Goal: Information Seeking & Learning: Compare options

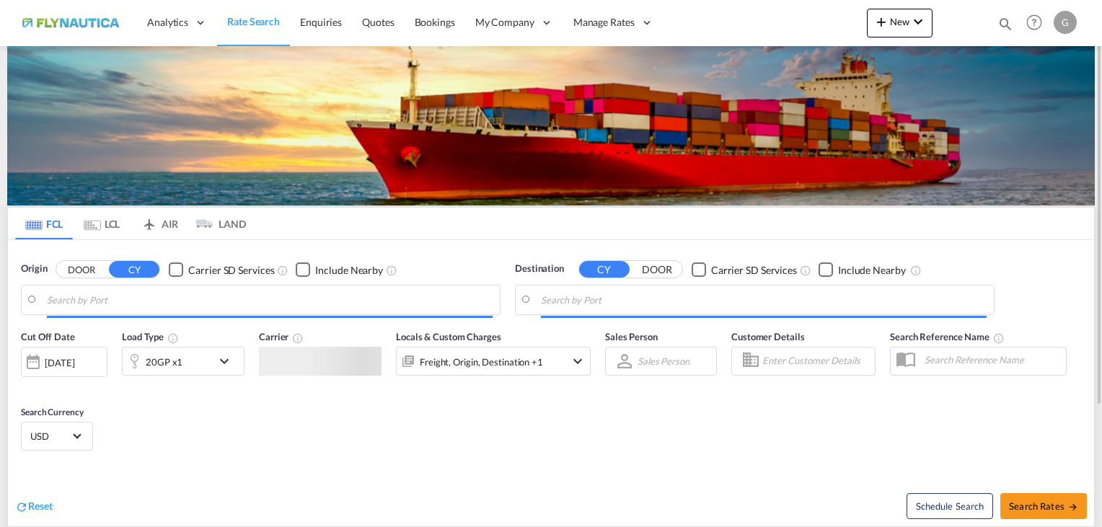
type input "[GEOGRAPHIC_DATA], [GEOGRAPHIC_DATA]"
type input "[GEOGRAPHIC_DATA], PKKHI"
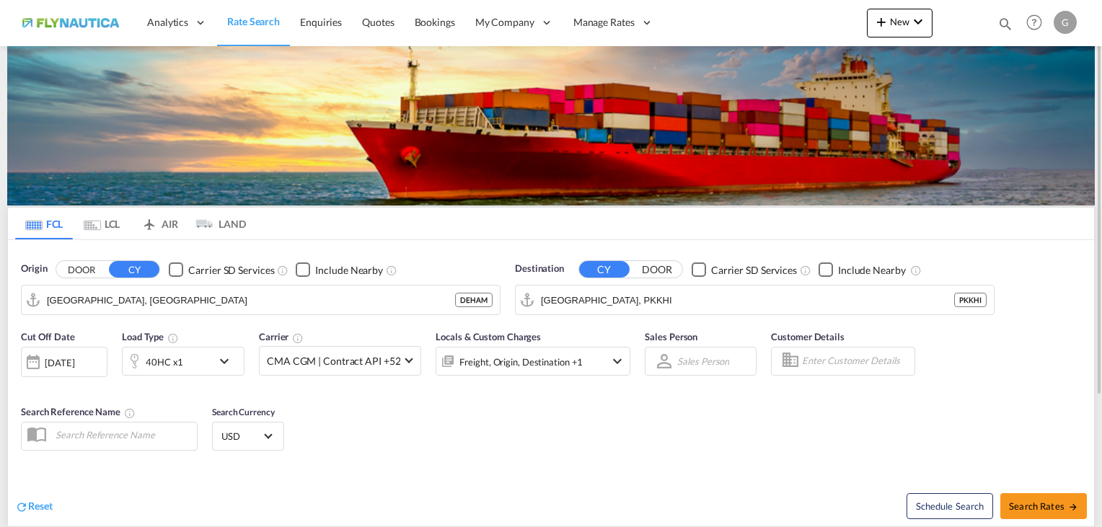
click at [105, 219] on md-tab-item "LCL" at bounding box center [102, 224] width 58 height 32
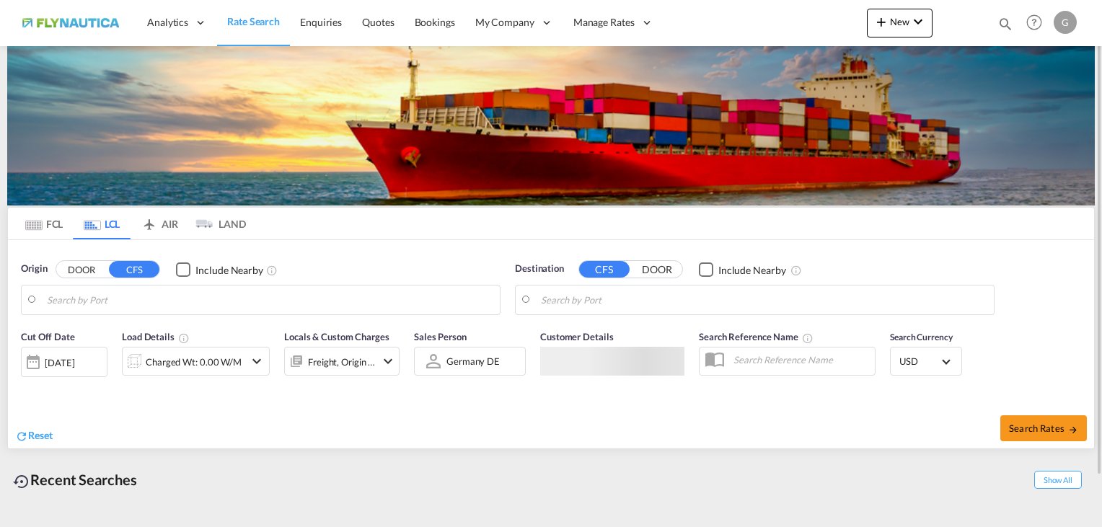
click at [79, 272] on button "DOOR" at bounding box center [81, 270] width 50 height 17
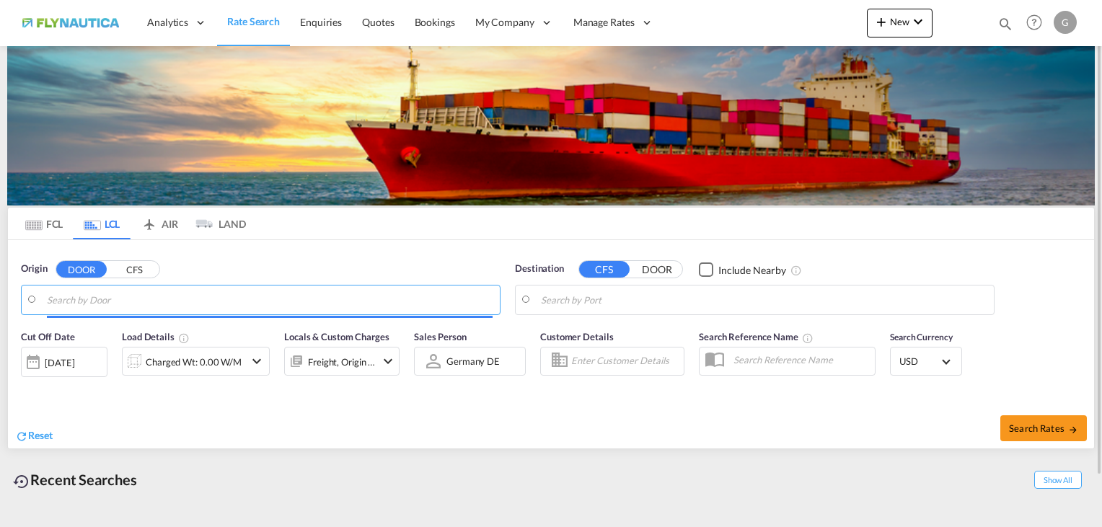
click at [107, 301] on input "Search by Door" at bounding box center [270, 300] width 446 height 22
drag, startPoint x: 81, startPoint y: 312, endPoint x: 84, endPoint y: 305, distance: 7.4
click at [81, 312] on md-autocomplete-wrap at bounding box center [270, 303] width 446 height 29
click at [87, 299] on input "Search by Door" at bounding box center [270, 300] width 446 height 22
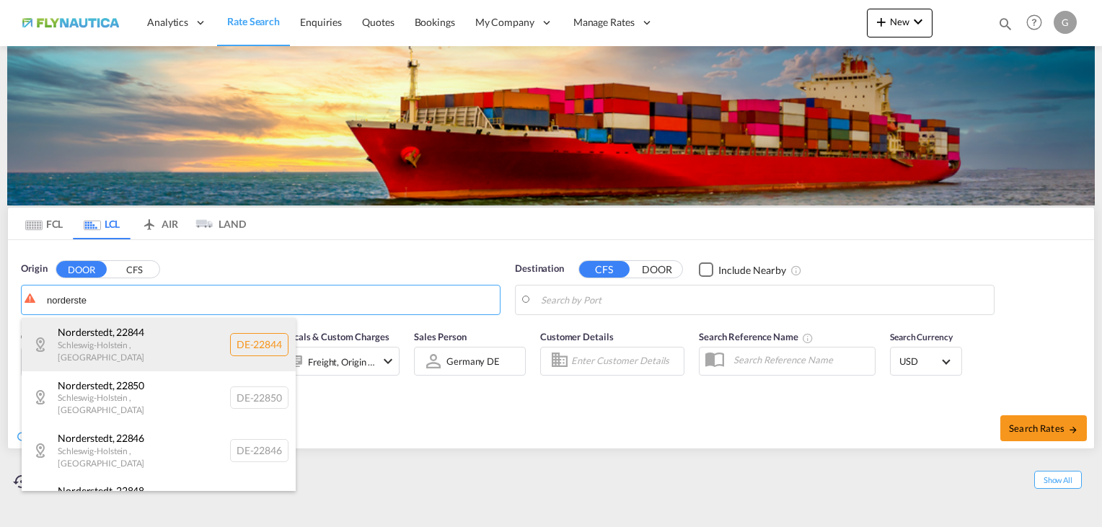
click at [121, 343] on div "[GEOGRAPHIC_DATA] , 22844 [GEOGRAPHIC_DATA] , [GEOGRAPHIC_DATA] DE-22844" at bounding box center [159, 344] width 274 height 53
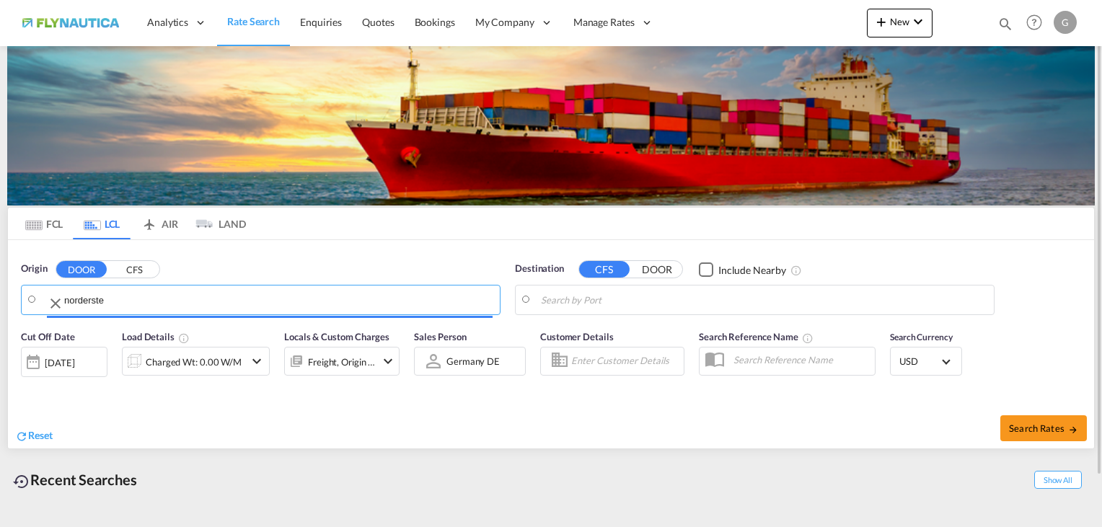
type input "DE-22844, [GEOGRAPHIC_DATA], [GEOGRAPHIC_DATA]"
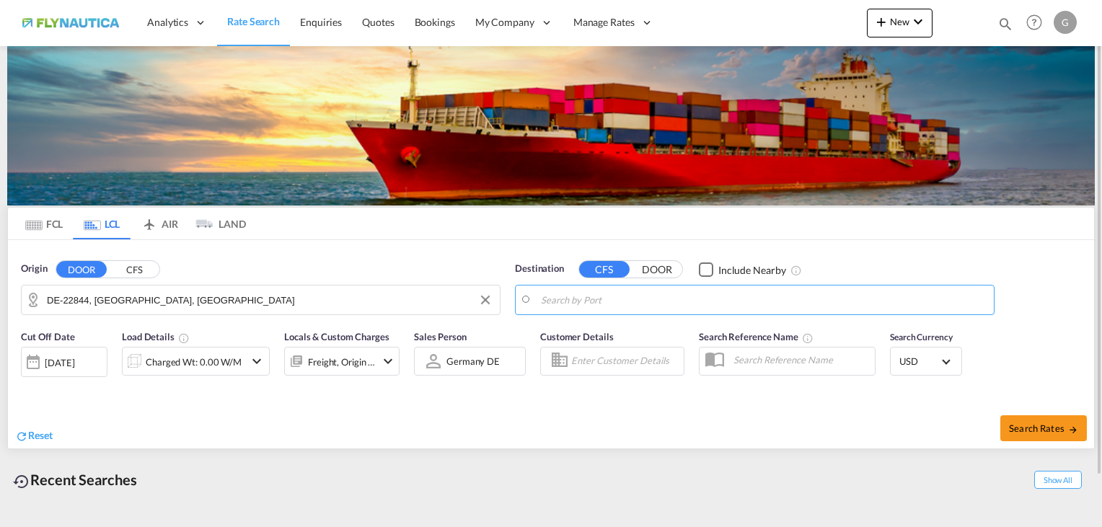
click at [652, 289] on md-autocomplete at bounding box center [764, 300] width 446 height 25
click at [651, 298] on input "Search by Port" at bounding box center [764, 300] width 446 height 22
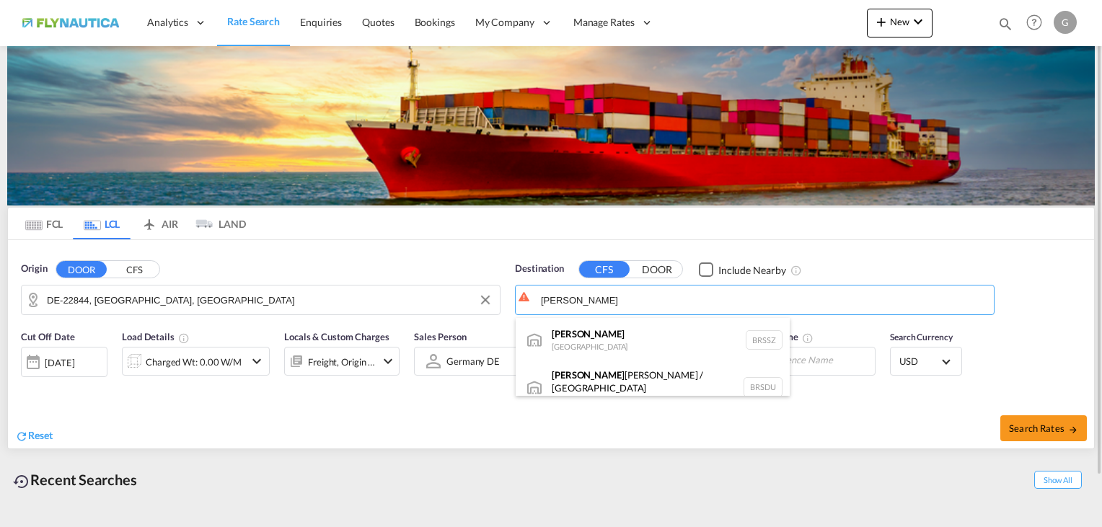
click at [608, 341] on div "[PERSON_NAME] [GEOGRAPHIC_DATA] BRSSZ" at bounding box center [653, 339] width 274 height 43
type input "[PERSON_NAME], BRSSZ"
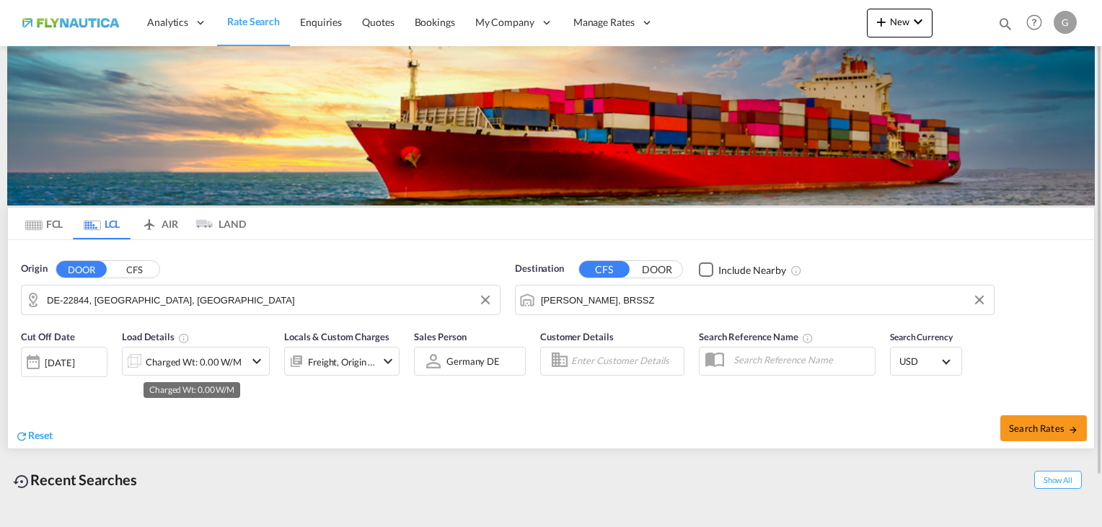
click at [205, 361] on div "Charged Wt: 0.00 W/M" at bounding box center [194, 362] width 96 height 20
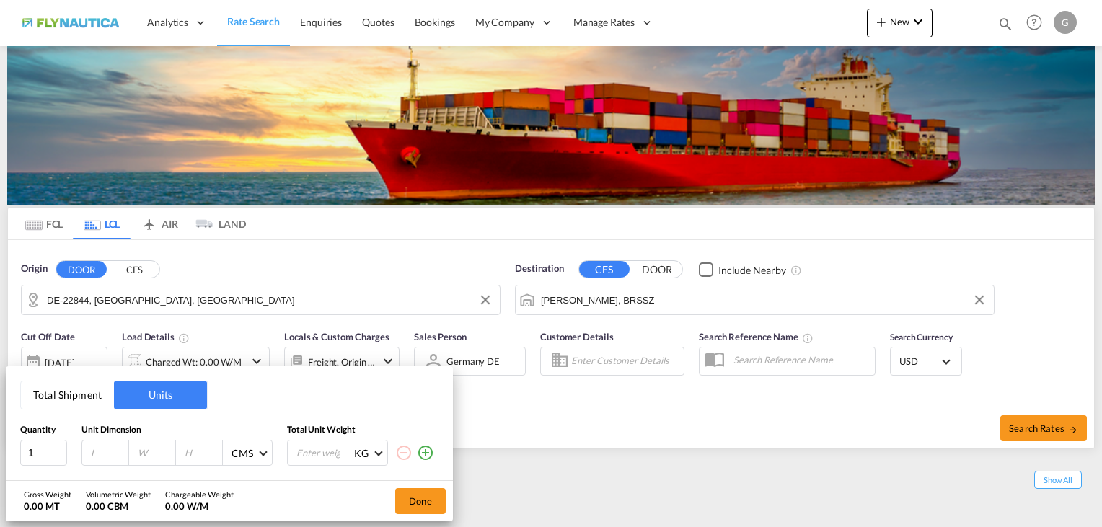
click at [109, 449] on input "number" at bounding box center [108, 452] width 39 height 13
type input "120"
type input "80"
type input "120"
type input "250"
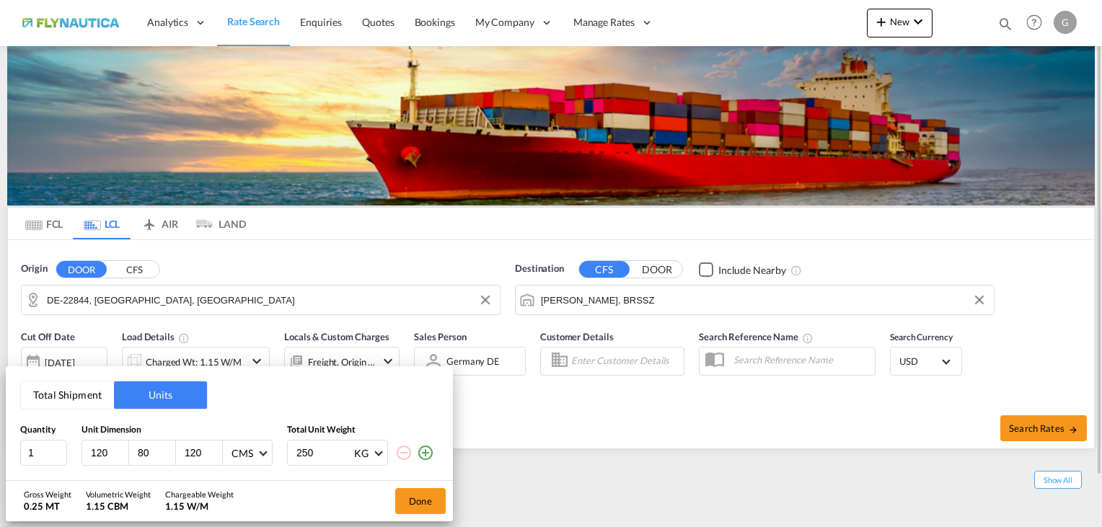
click at [439, 507] on button "Done" at bounding box center [420, 501] width 50 height 26
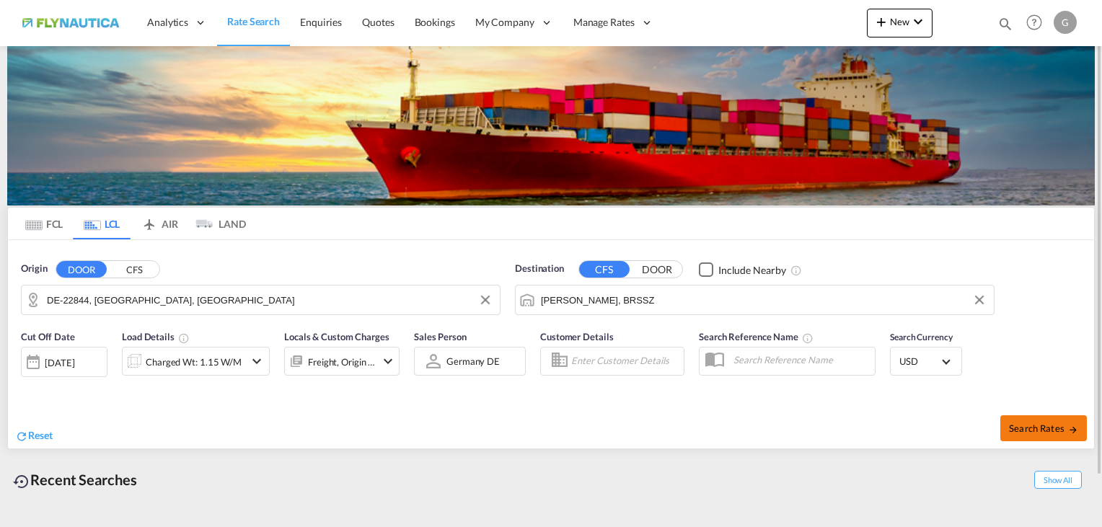
click at [1034, 440] on button "Search Rates" at bounding box center [1043, 428] width 87 height 26
type input "22844 to BRSSZ / [DATE]"
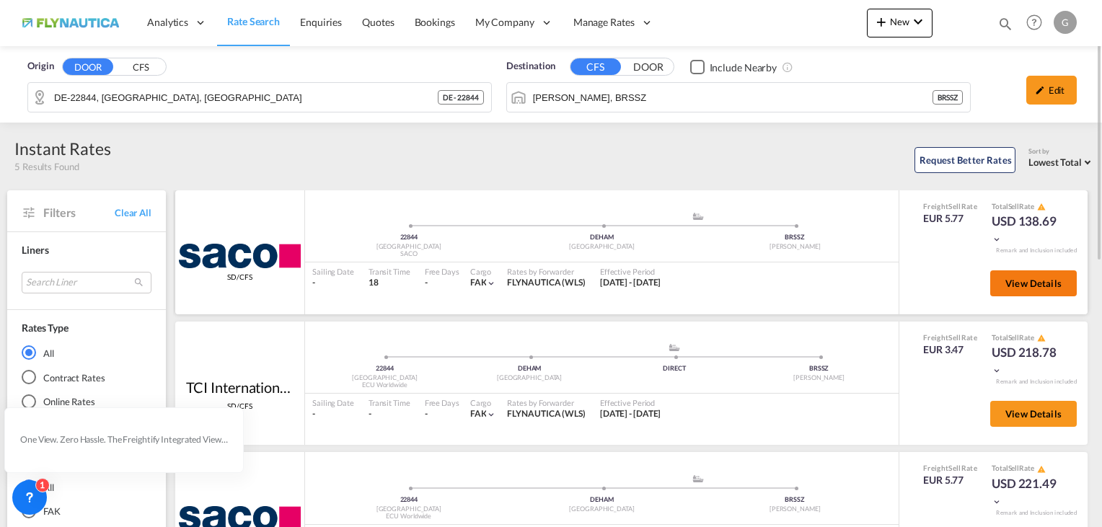
click at [1064, 275] on button "View Details" at bounding box center [1033, 283] width 87 height 26
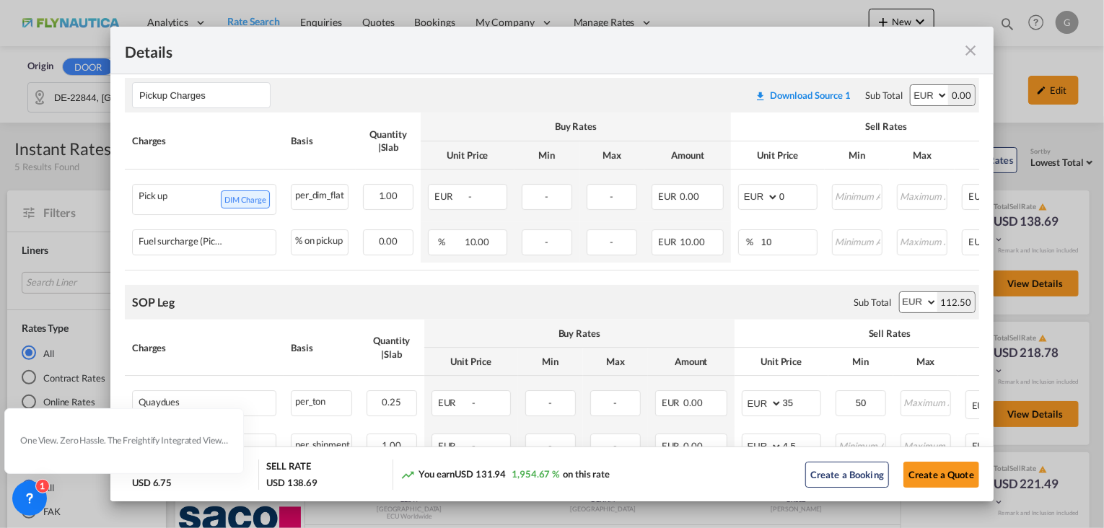
scroll to position [505, 0]
click at [770, 198] on select "AED AFN ALL AMD ANG AOA ARS AUD AWG AZN BAM BBD BDT BGN BHD BIF BMD BND [PERSON…" at bounding box center [760, 195] width 38 height 20
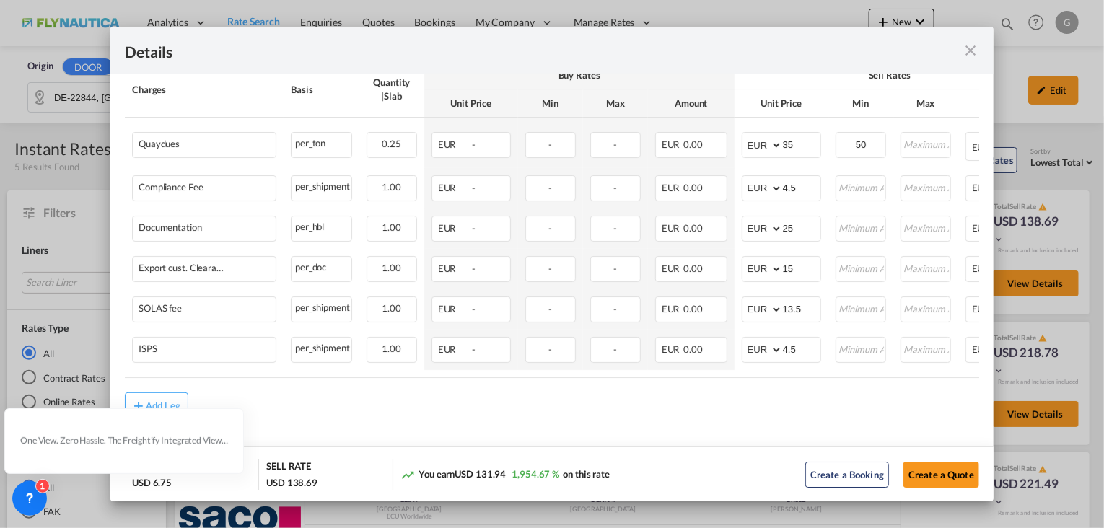
scroll to position [769, 0]
click at [974, 48] on md-icon "icon-close fg-AAA8AD m-0 cursor" at bounding box center [970, 50] width 17 height 17
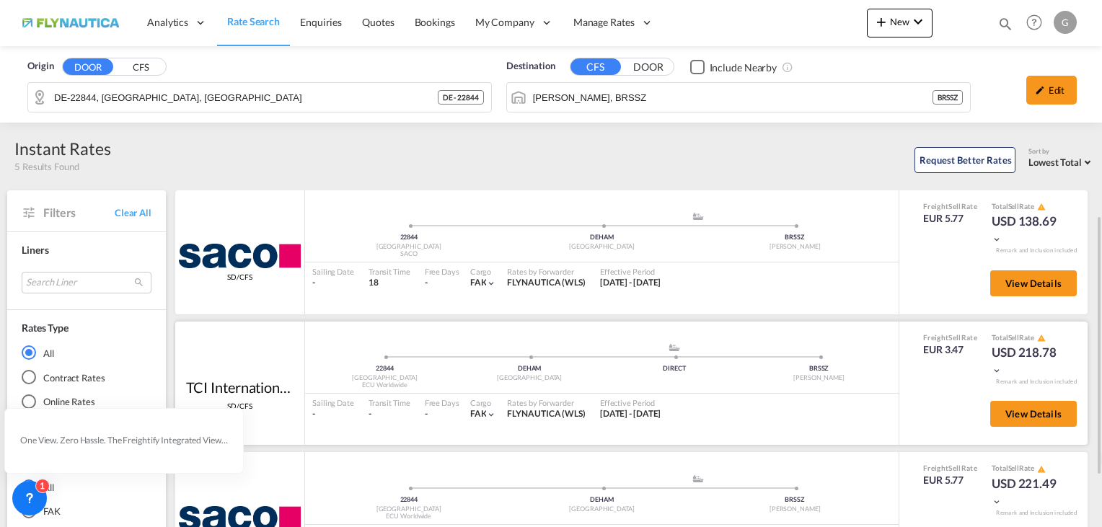
scroll to position [144, 0]
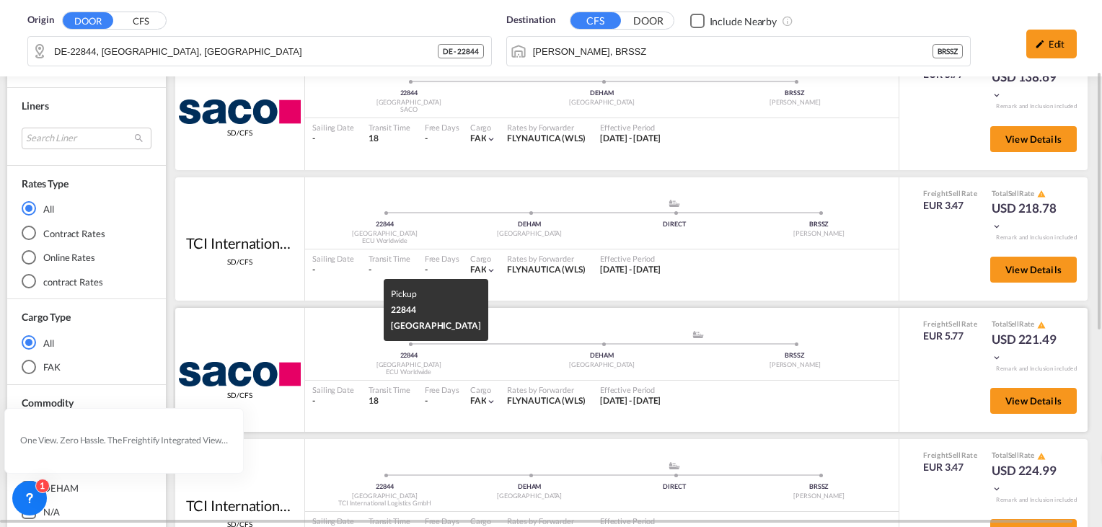
drag, startPoint x: 384, startPoint y: 372, endPoint x: 457, endPoint y: 369, distance: 72.9
click at [457, 369] on div "ECU Worldwide" at bounding box center [408, 372] width 193 height 9
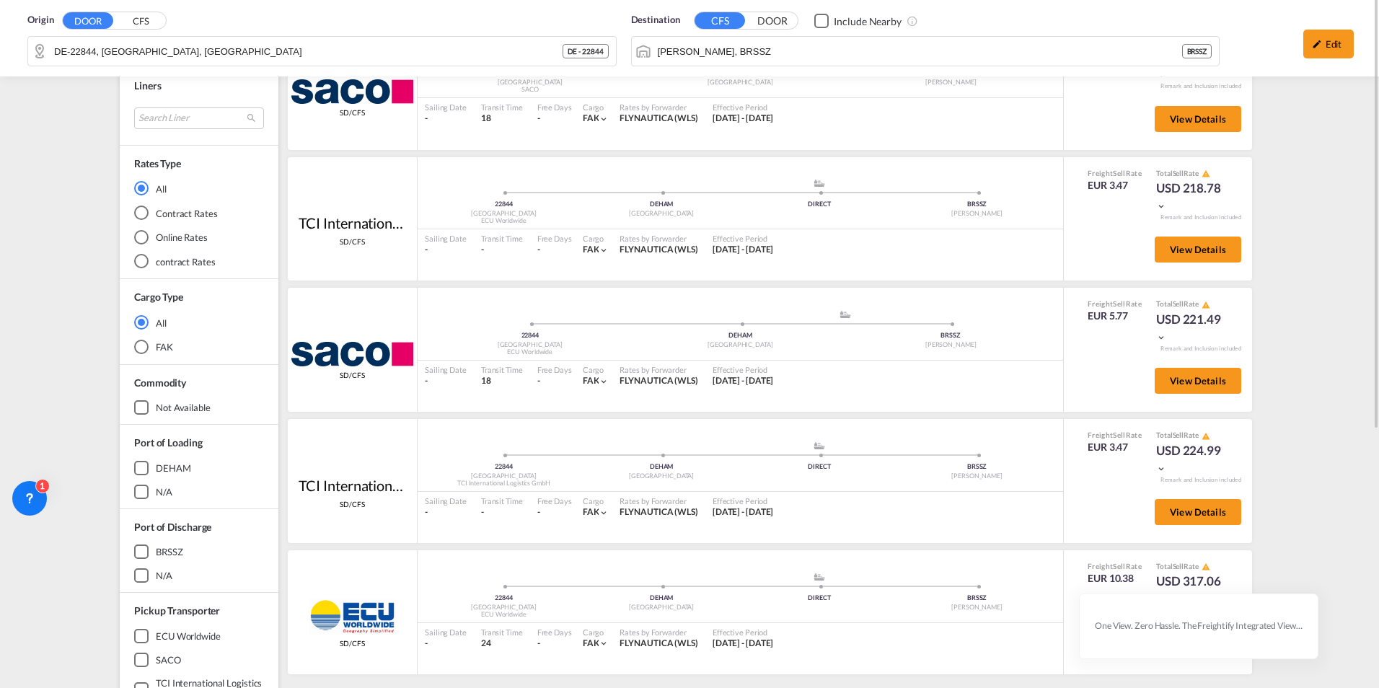
scroll to position [92, 0]
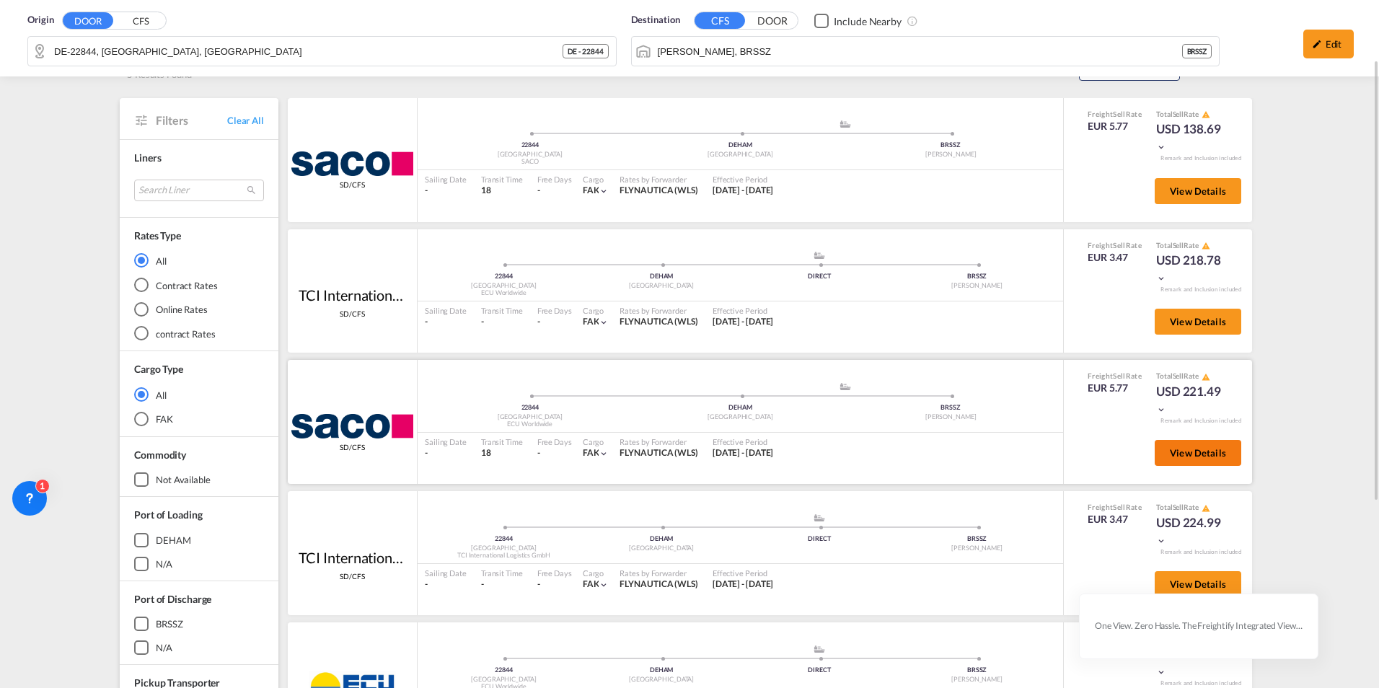
click at [1101, 450] on span "View Details" at bounding box center [1198, 453] width 56 height 12
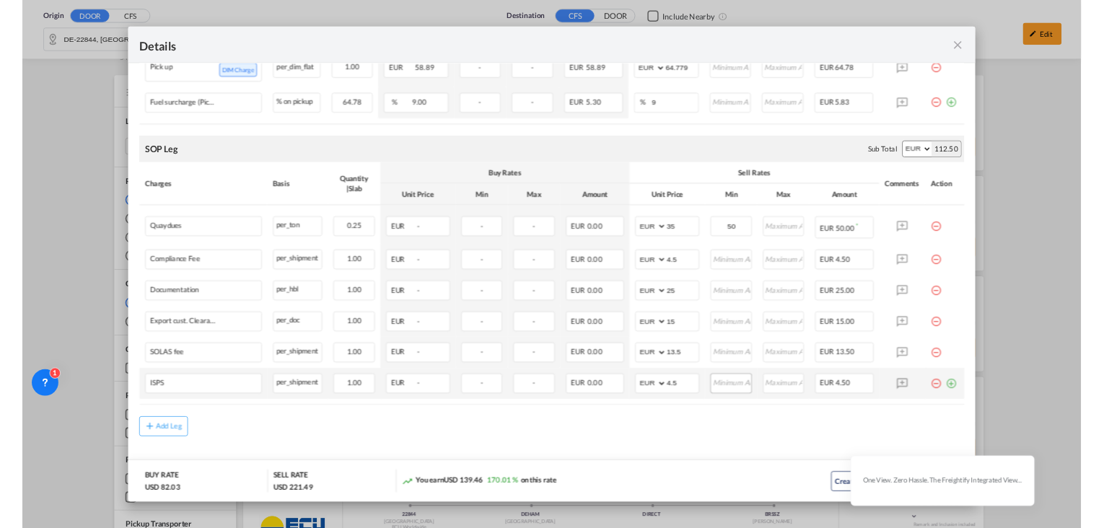
scroll to position [632, 0]
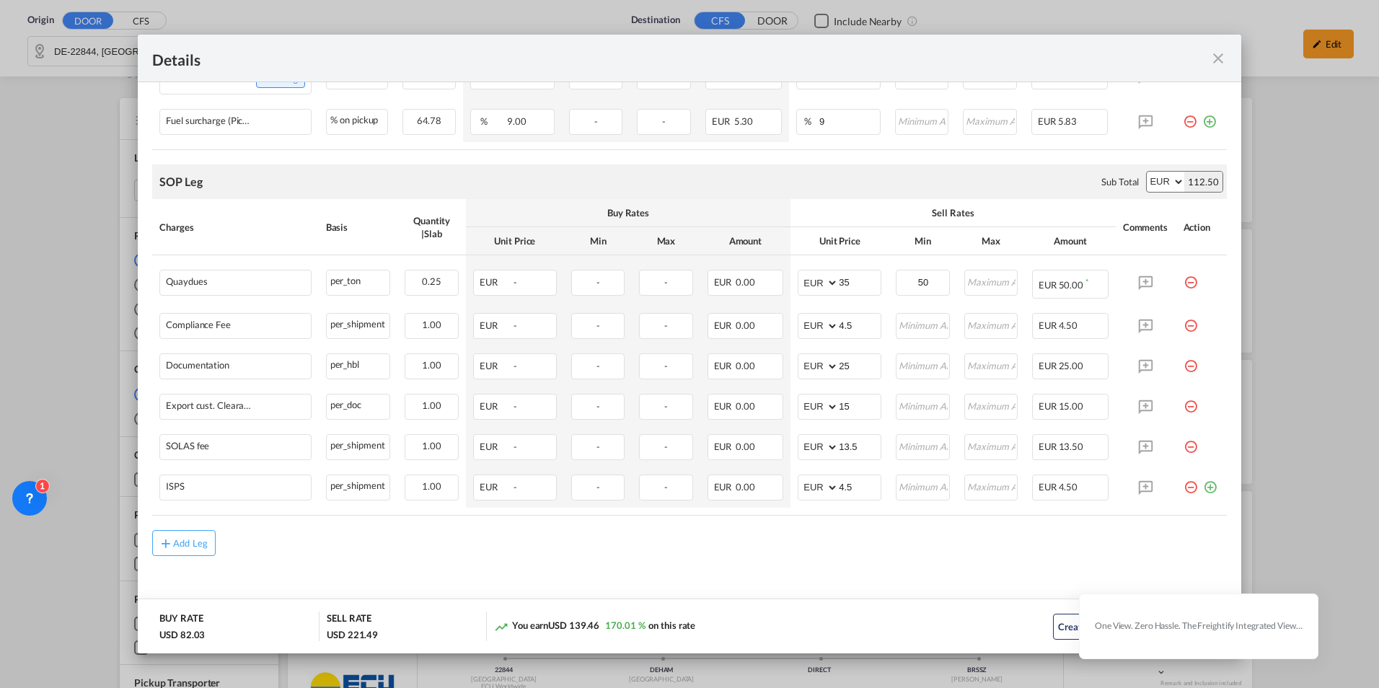
click at [1101, 55] on md-icon "icon-close fg-AAA8AD m-0 cursor" at bounding box center [1218, 58] width 17 height 17
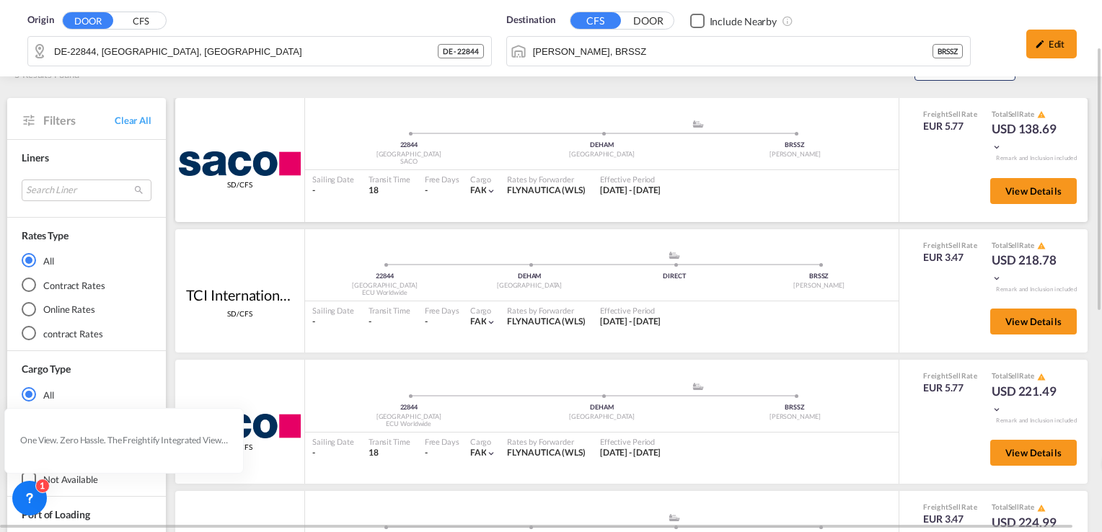
scroll to position [20, 0]
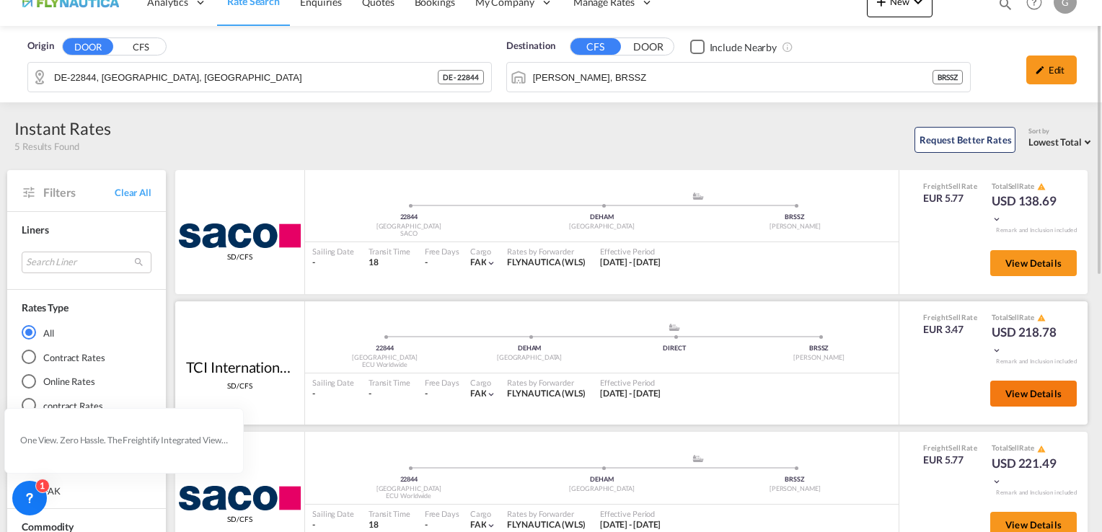
click at [1039, 404] on button "View Details" at bounding box center [1033, 394] width 87 height 26
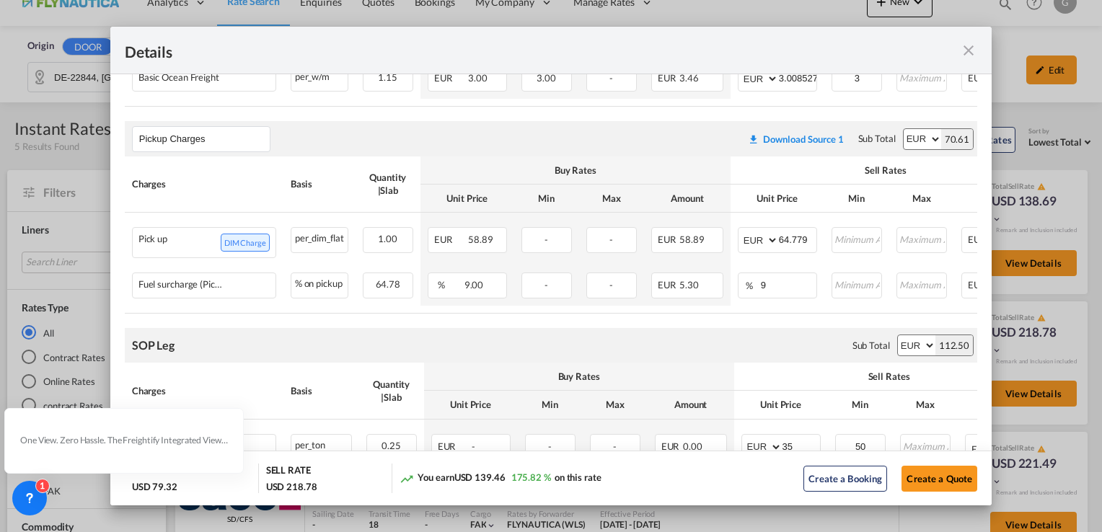
scroll to position [144, 0]
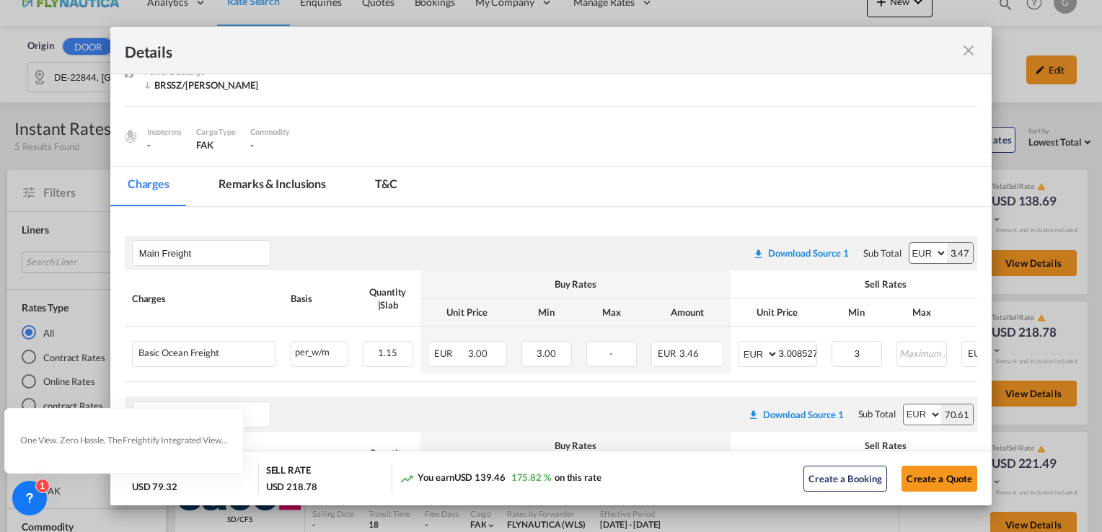
click at [247, 188] on md-tab-item "Remarks & Inclusions" at bounding box center [272, 187] width 142 height 40
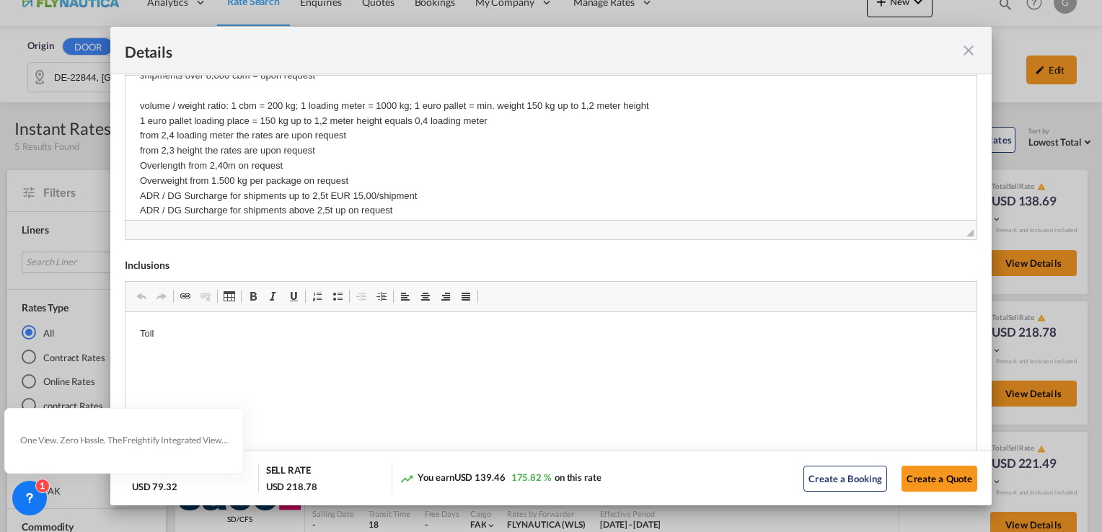
scroll to position [801, 0]
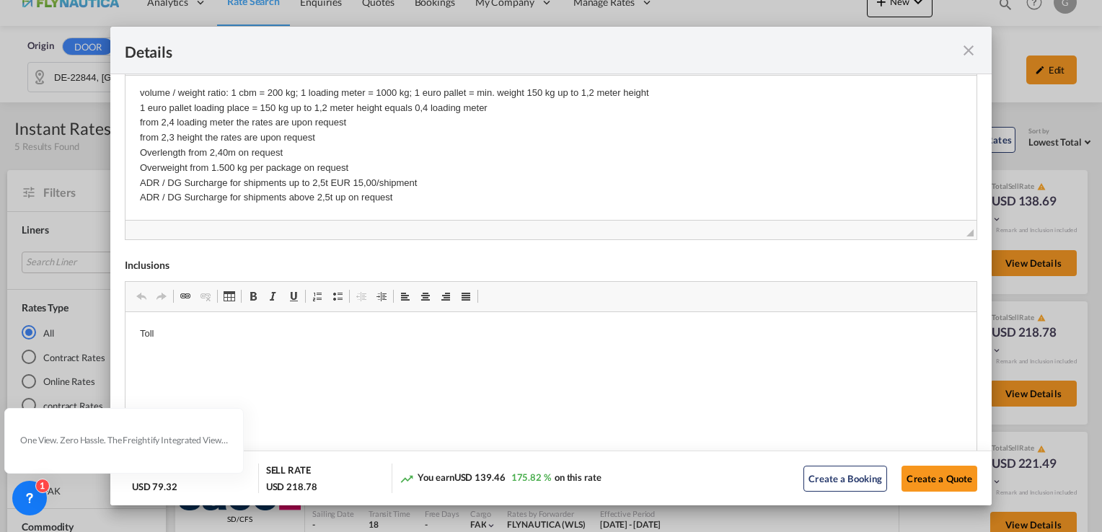
click at [975, 48] on md-icon "icon-close fg-AAA8AD m-0 cursor" at bounding box center [968, 50] width 17 height 17
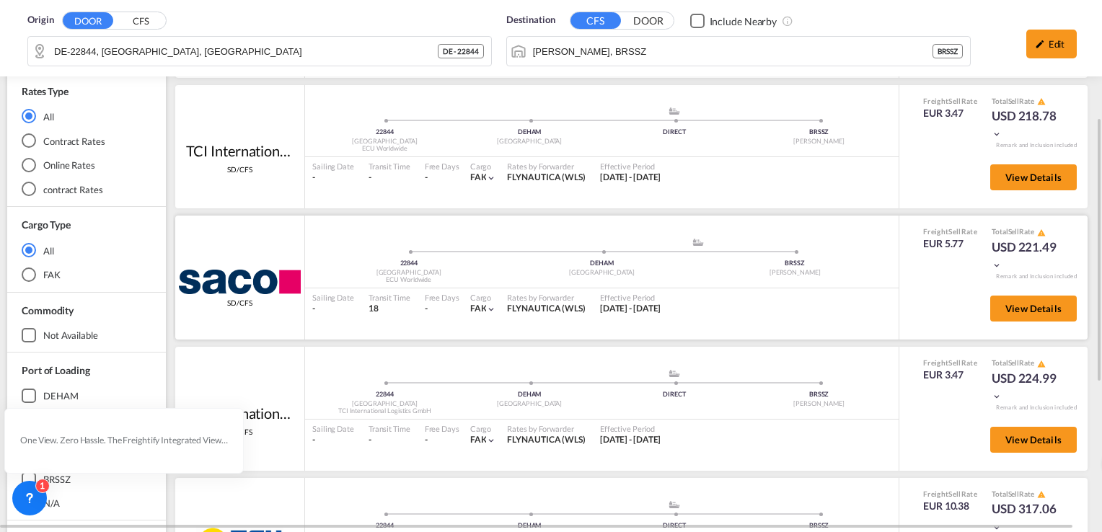
scroll to position [309, 0]
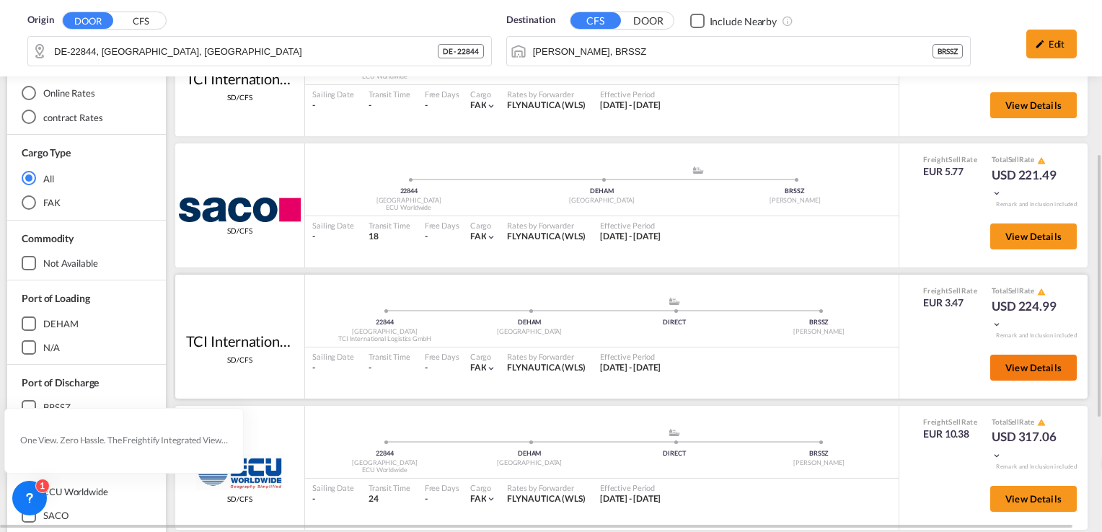
click at [1042, 365] on span "View Details" at bounding box center [1034, 368] width 56 height 12
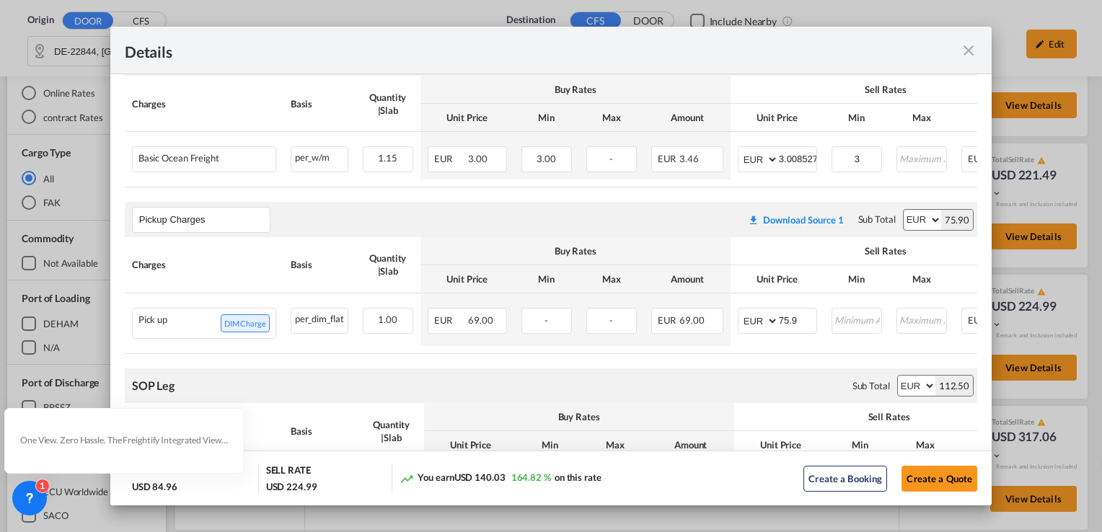
scroll to position [324, 0]
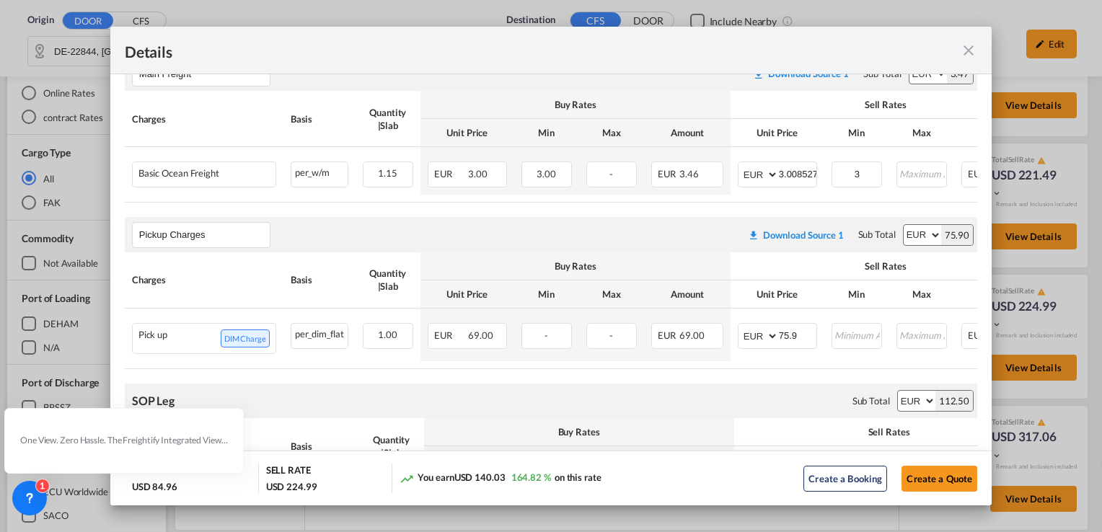
click at [967, 53] on md-icon "icon-close fg-AAA8AD m-0 cursor" at bounding box center [968, 50] width 17 height 17
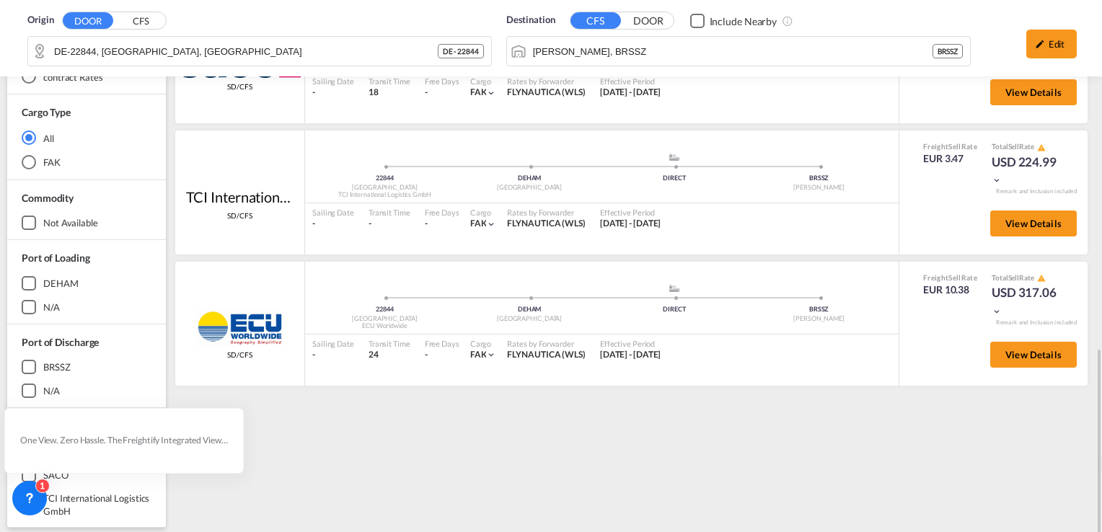
scroll to position [536, 0]
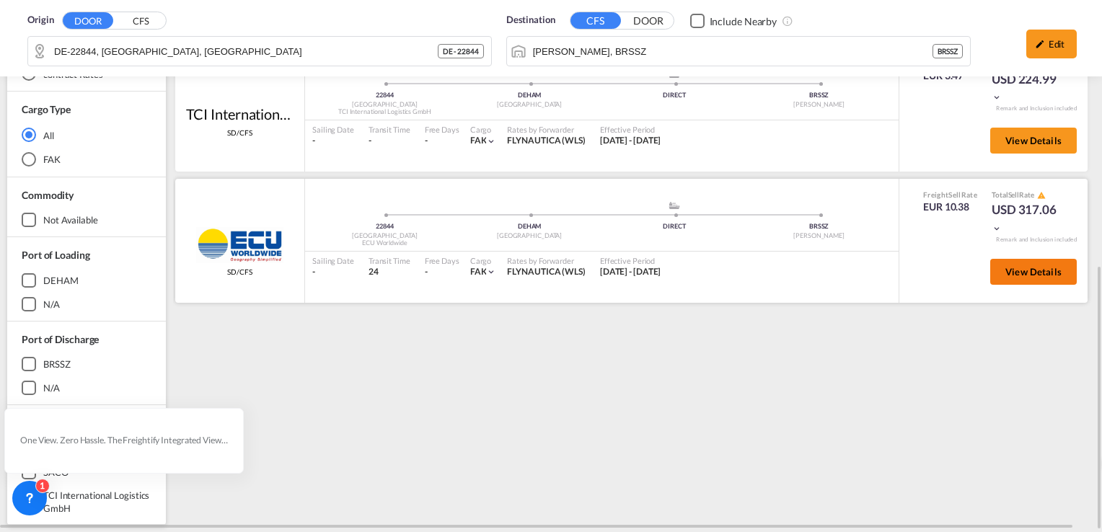
click at [1037, 273] on span "View Details" at bounding box center [1034, 272] width 56 height 12
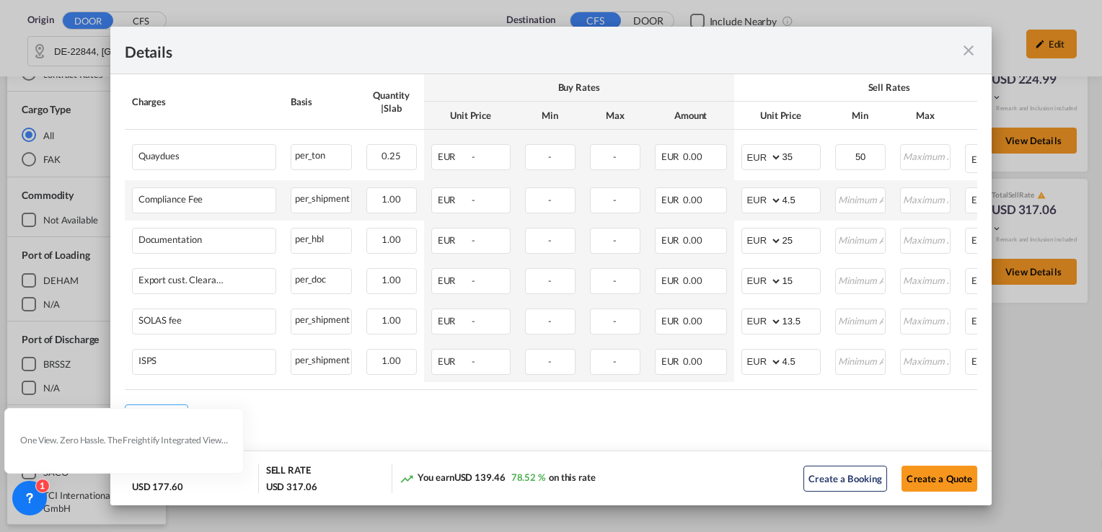
scroll to position [1082, 0]
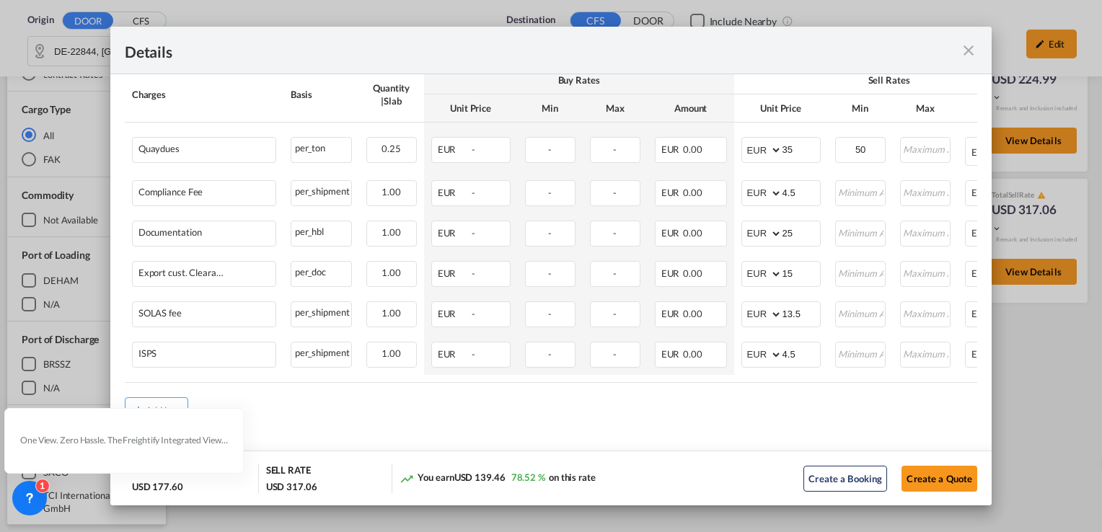
click at [962, 43] on md-icon "icon-close fg-AAA8AD m-0 cursor" at bounding box center [968, 50] width 17 height 17
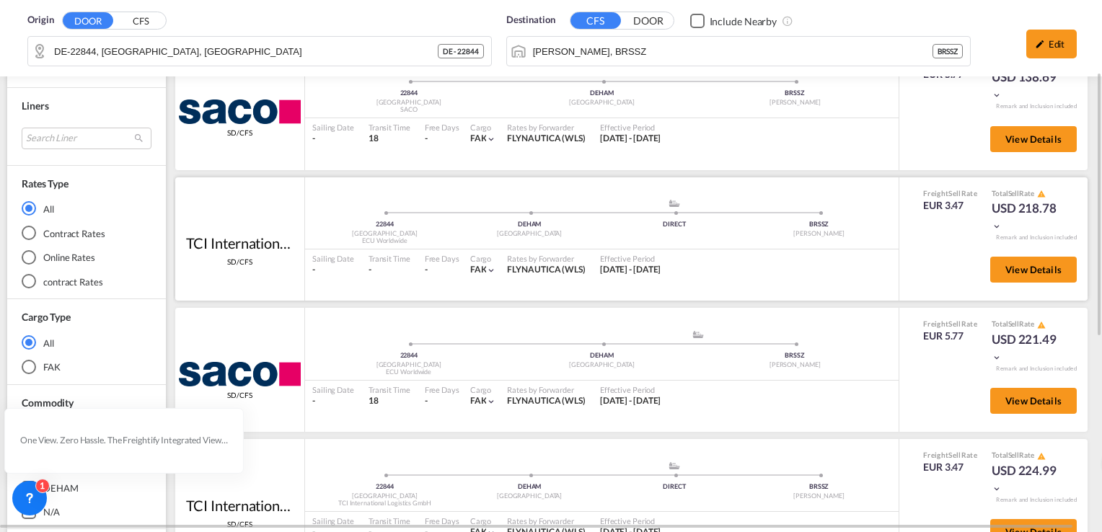
scroll to position [72, 0]
